Goal: Navigation & Orientation: Find specific page/section

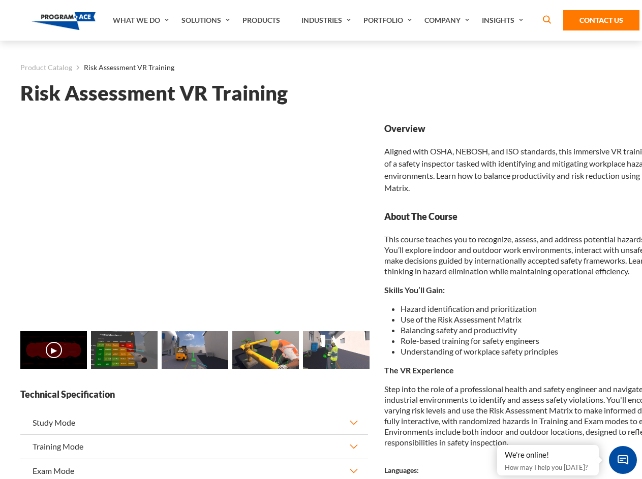
click at [207, 20] on link "Solutions" at bounding box center [206, 20] width 61 height 41
click at [0, 0] on div "AI & Computer Vision Solutions Computer Vision Quality Control AI tools for fas…" at bounding box center [0, 0] width 0 height 0
click at [0, 0] on div "AI & Computer Vision Solutions Virtual Training Solutions Virtual Tour Solution…" at bounding box center [0, 0] width 0 height 0
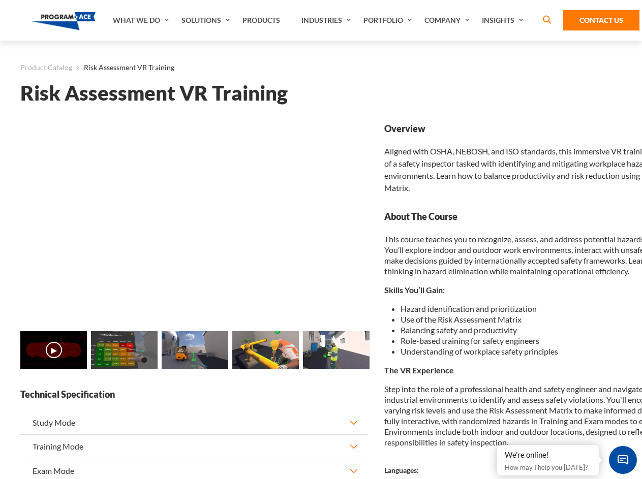
click at [0, 0] on div "AI & Computer Vision Solutions Virtual Training Solutions Virtual Tour Solution…" at bounding box center [0, 0] width 0 height 0
click at [0, 0] on div "AI & Computer Vision Solutions Computer Vision Quality Control AI tools for fas…" at bounding box center [0, 0] width 0 height 0
